Goal: Task Accomplishment & Management: Complete application form

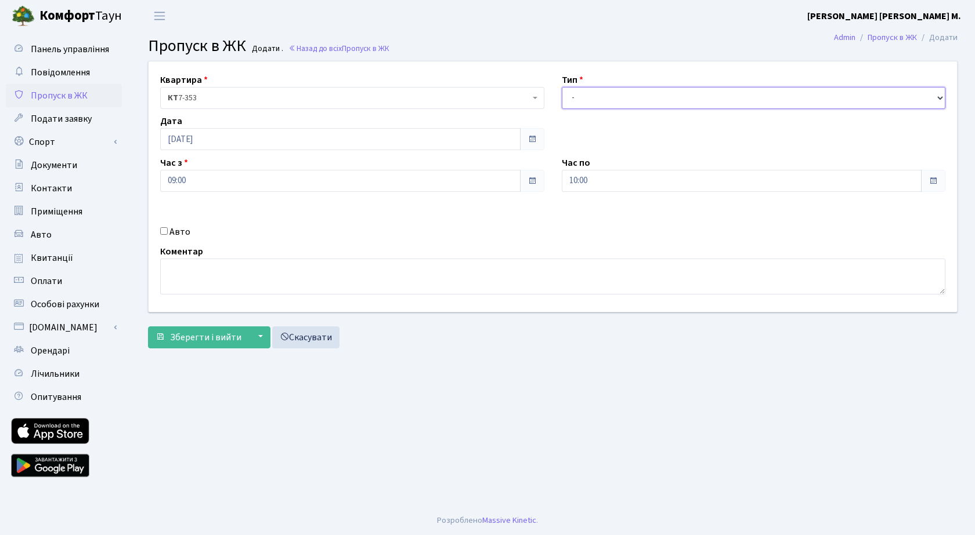
click at [596, 103] on select "- Доставка Таксі Гості Сервіс" at bounding box center [754, 98] width 384 height 22
select select "3"
click at [562, 87] on select "- Доставка Таксі Гості Сервіс" at bounding box center [754, 98] width 384 height 22
click at [202, 338] on span "Зберегти і вийти" at bounding box center [205, 337] width 71 height 13
click at [611, 92] on select "- Доставка Таксі Гості Сервіс" at bounding box center [754, 98] width 384 height 22
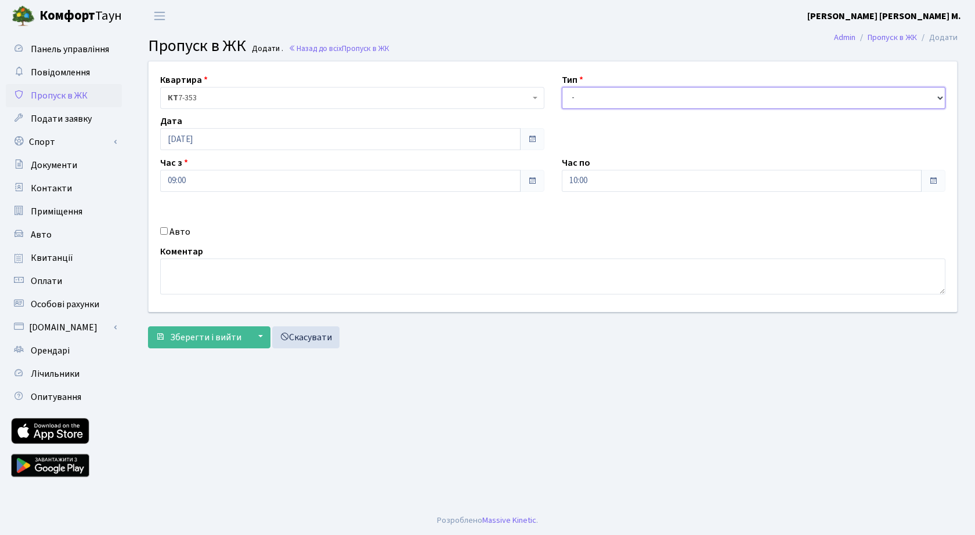
select select "3"
click at [562, 87] on select "- Доставка Таксі Гості Сервіс" at bounding box center [754, 98] width 384 height 22
click at [214, 332] on span "Зберегти і вийти" at bounding box center [205, 337] width 71 height 13
click at [610, 102] on select "- Доставка Таксі Гості Сервіс" at bounding box center [754, 98] width 384 height 22
select select "3"
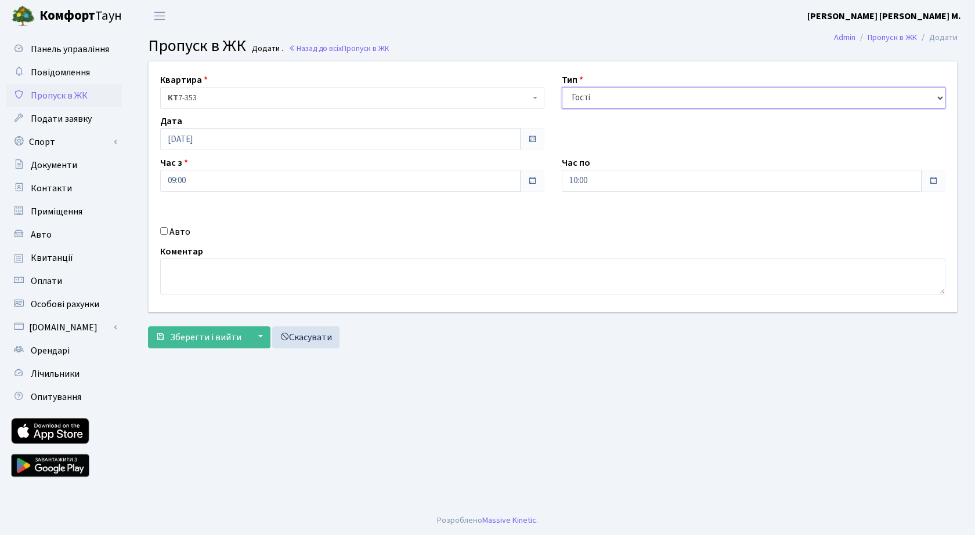
click at [562, 87] on select "- Доставка Таксі Гості Сервіс" at bounding box center [754, 98] width 384 height 22
click at [198, 339] on span "Зберегти і вийти" at bounding box center [205, 337] width 71 height 13
click at [592, 102] on select "- Доставка Таксі Гості Сервіс" at bounding box center [754, 98] width 384 height 22
select select "3"
click at [562, 87] on select "- Доставка Таксі Гості Сервіс" at bounding box center [754, 98] width 384 height 22
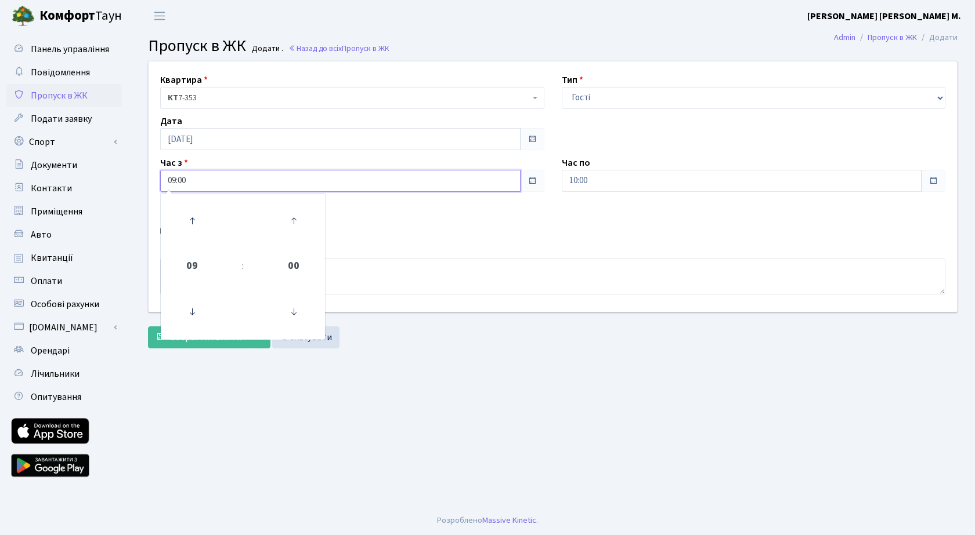
click at [208, 180] on input "09:00" at bounding box center [340, 181] width 360 height 22
click at [193, 219] on icon at bounding box center [191, 220] width 31 height 31
type input "10:00"
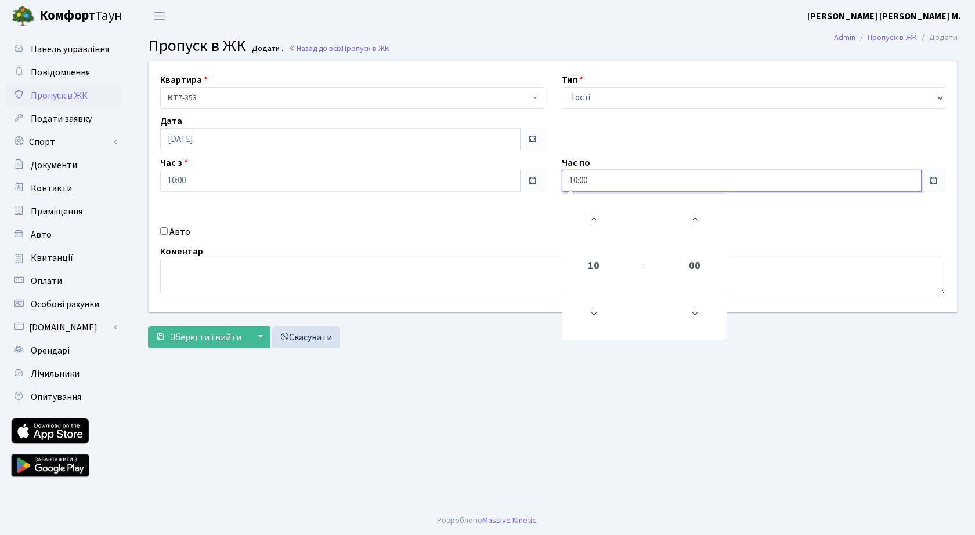
click at [599, 182] on input "10:00" at bounding box center [742, 181] width 360 height 22
click at [589, 223] on icon at bounding box center [593, 220] width 31 height 31
type input "11:00"
click at [195, 343] on span "Зберегти і вийти" at bounding box center [205, 337] width 71 height 13
